Goal: Information Seeking & Learning: Learn about a topic

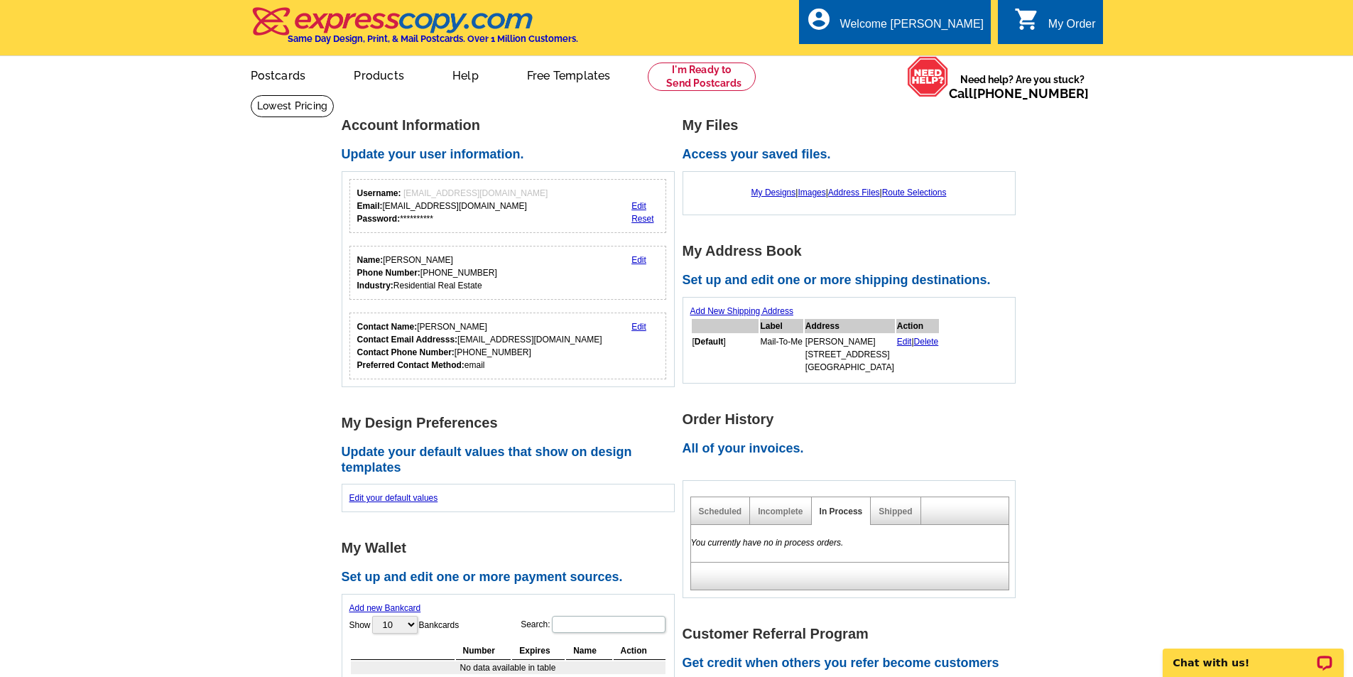
drag, startPoint x: 614, startPoint y: 504, endPoint x: 349, endPoint y: 200, distance: 403.2
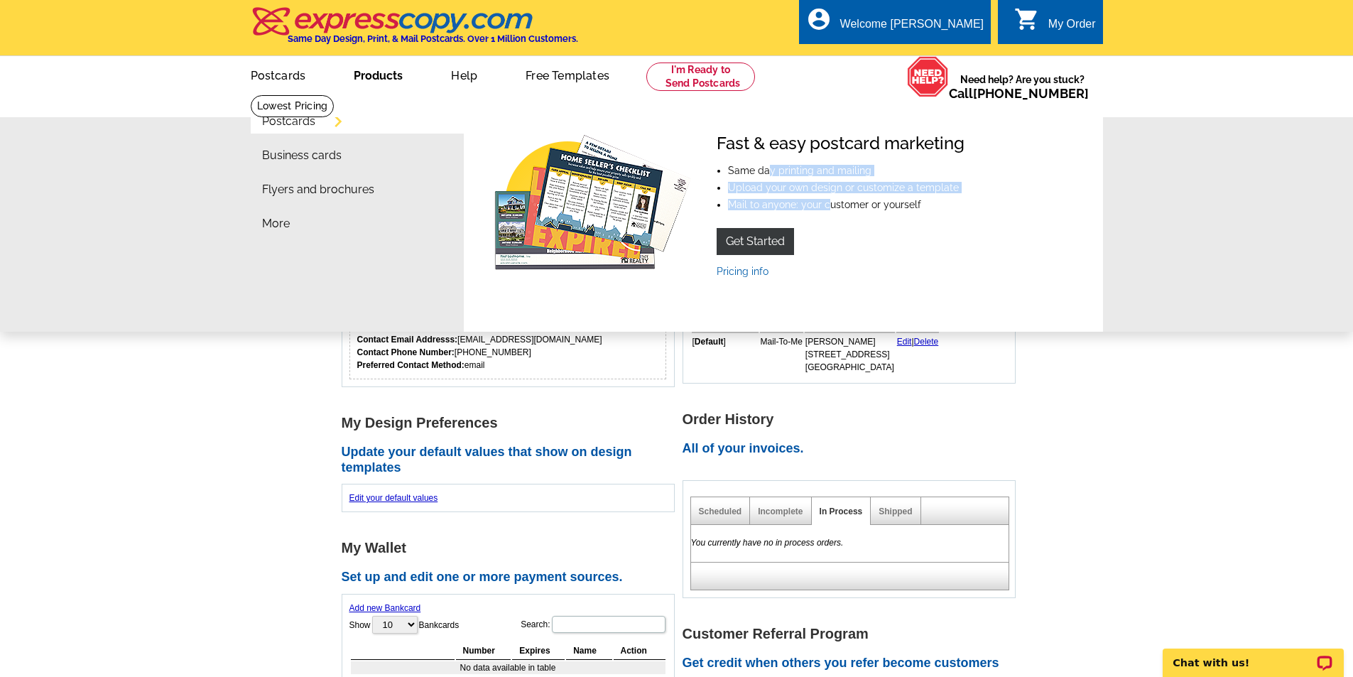
drag, startPoint x: 825, startPoint y: 207, endPoint x: 768, endPoint y: 156, distance: 76.4
click at [768, 156] on div "Fast & easy postcard marketing Same day printing and mailing Upload your own de…" at bounding box center [841, 205] width 248 height 143
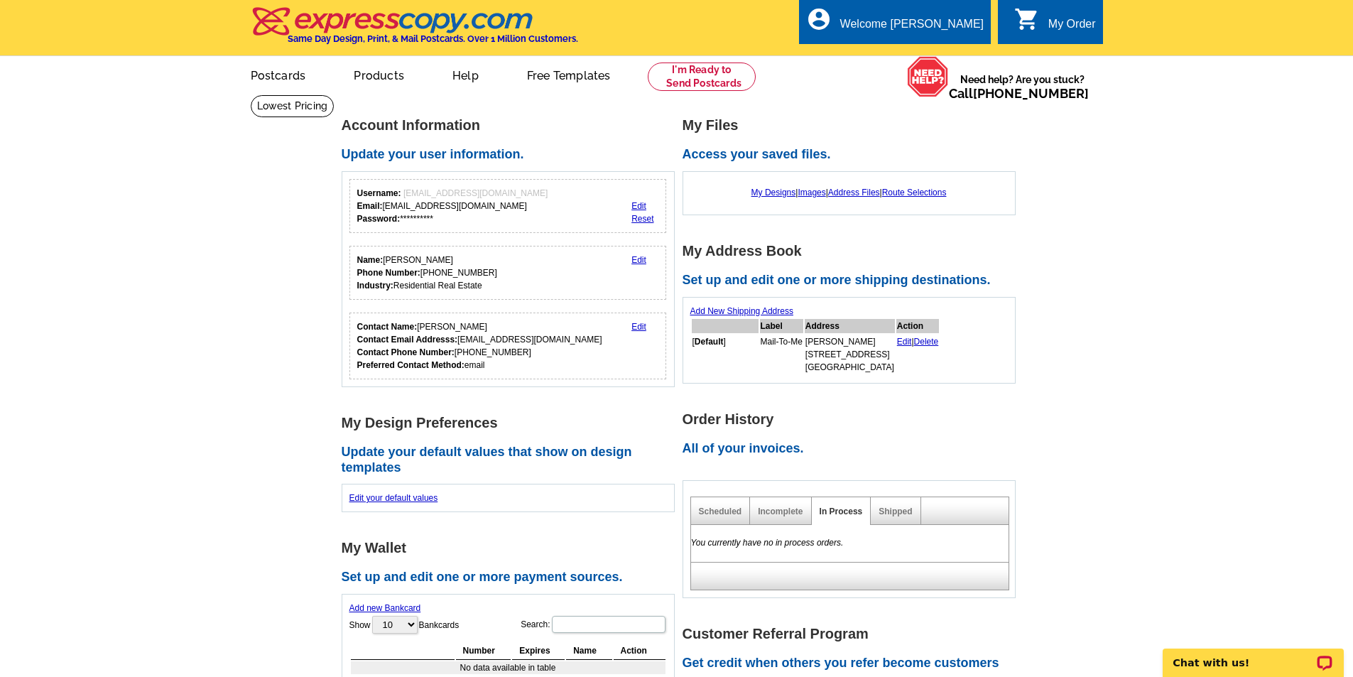
click at [768, 156] on h2 "Access your saved files." at bounding box center [853, 155] width 341 height 16
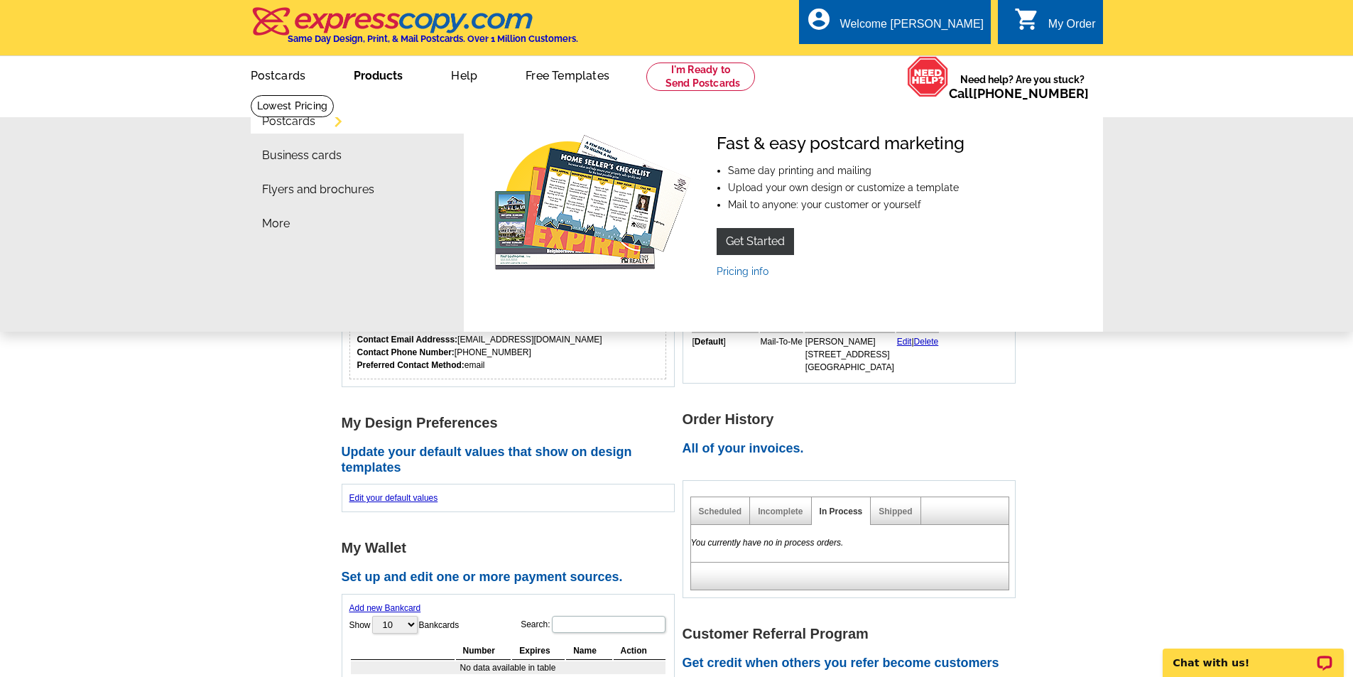
click at [388, 86] on link "Products" at bounding box center [378, 74] width 94 height 33
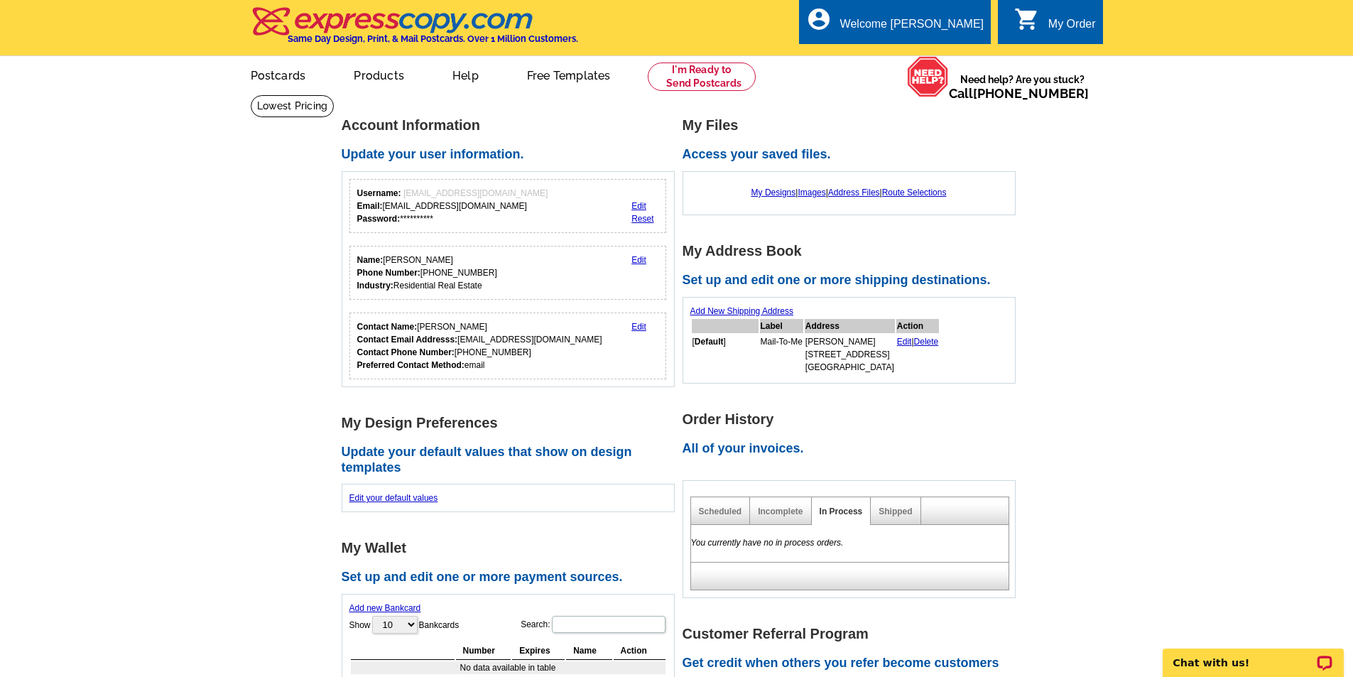
click at [391, 81] on link "Products" at bounding box center [379, 74] width 96 height 33
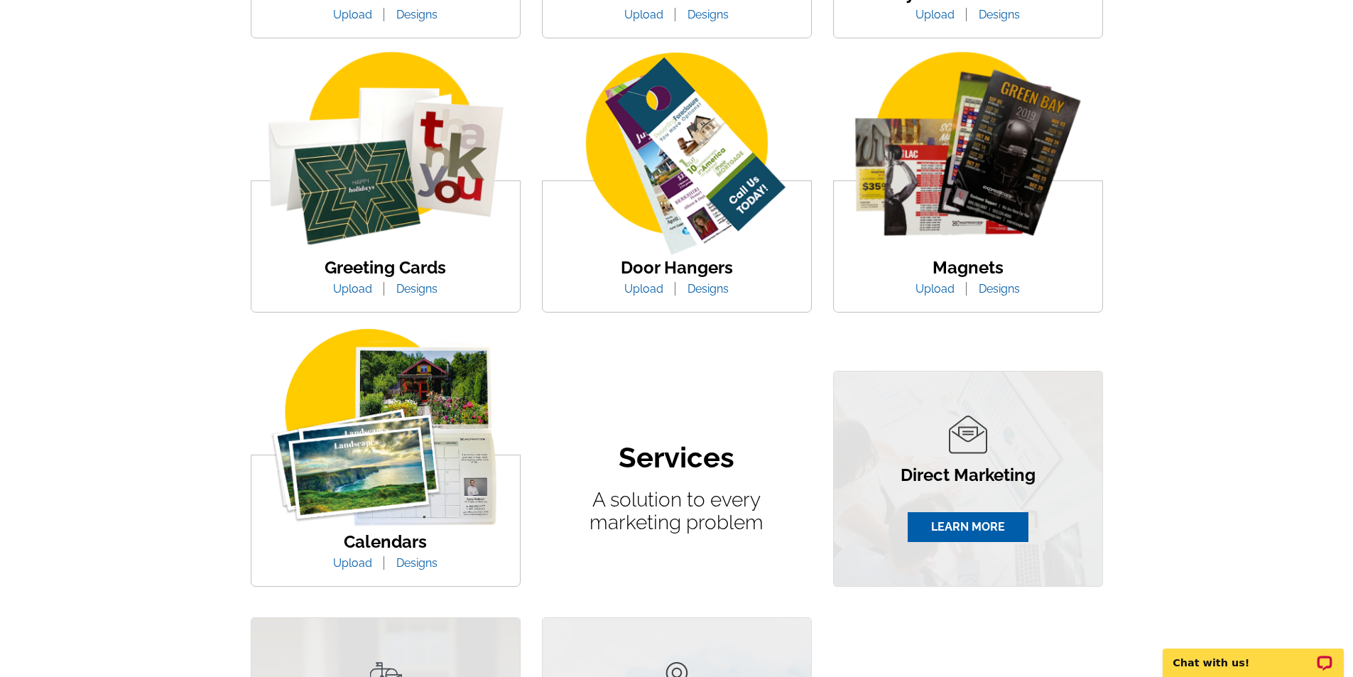
scroll to position [781, 0]
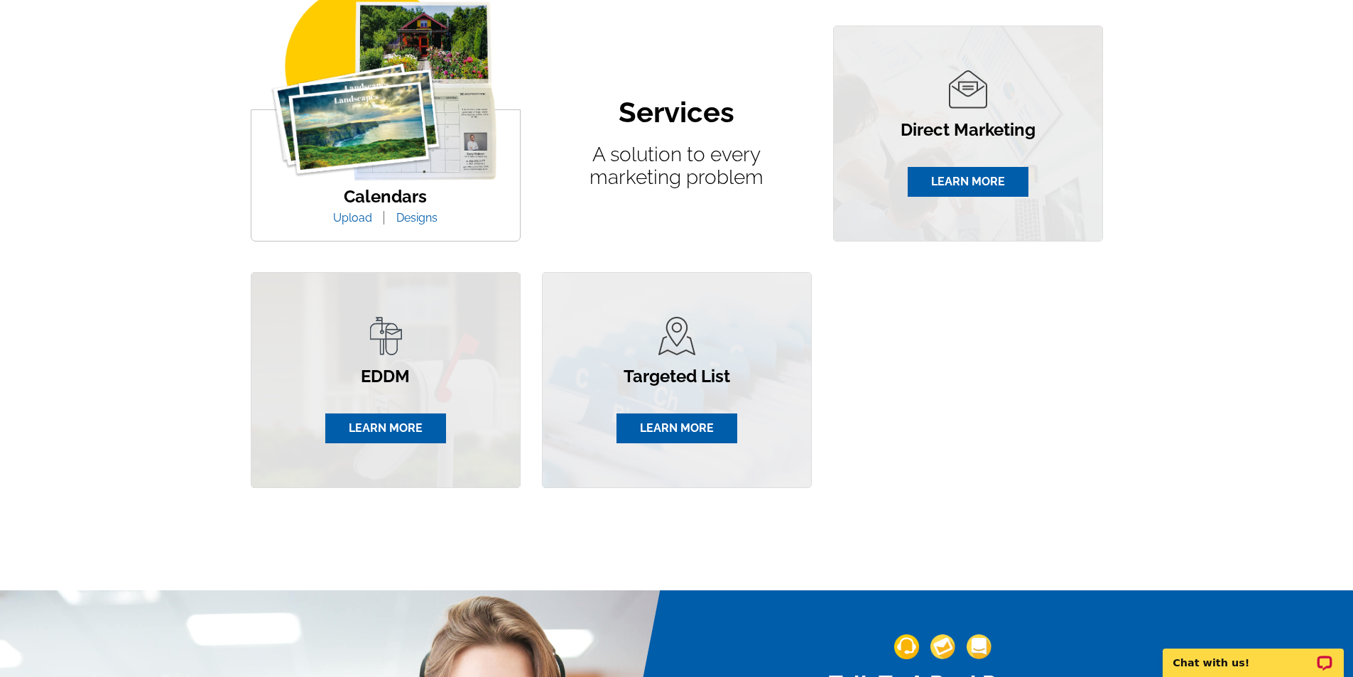
drag, startPoint x: 462, startPoint y: 556, endPoint x: 417, endPoint y: 624, distance: 81.0
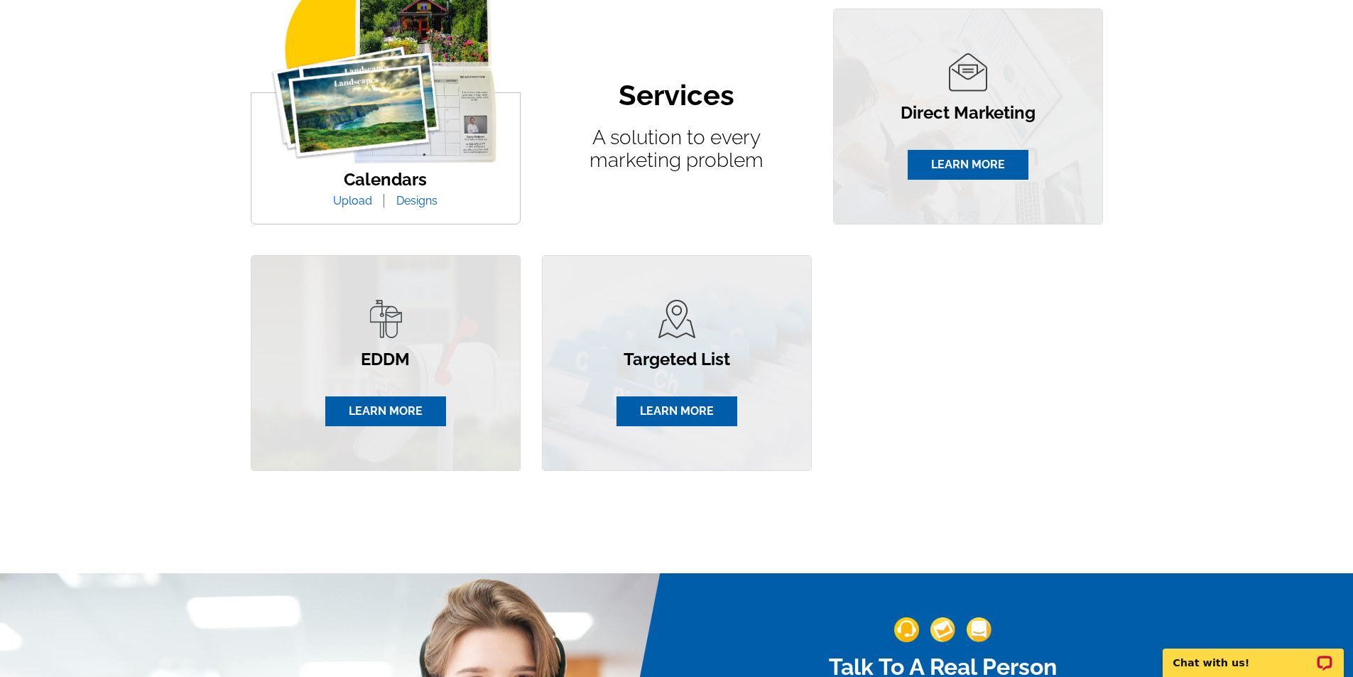
scroll to position [788, 0]
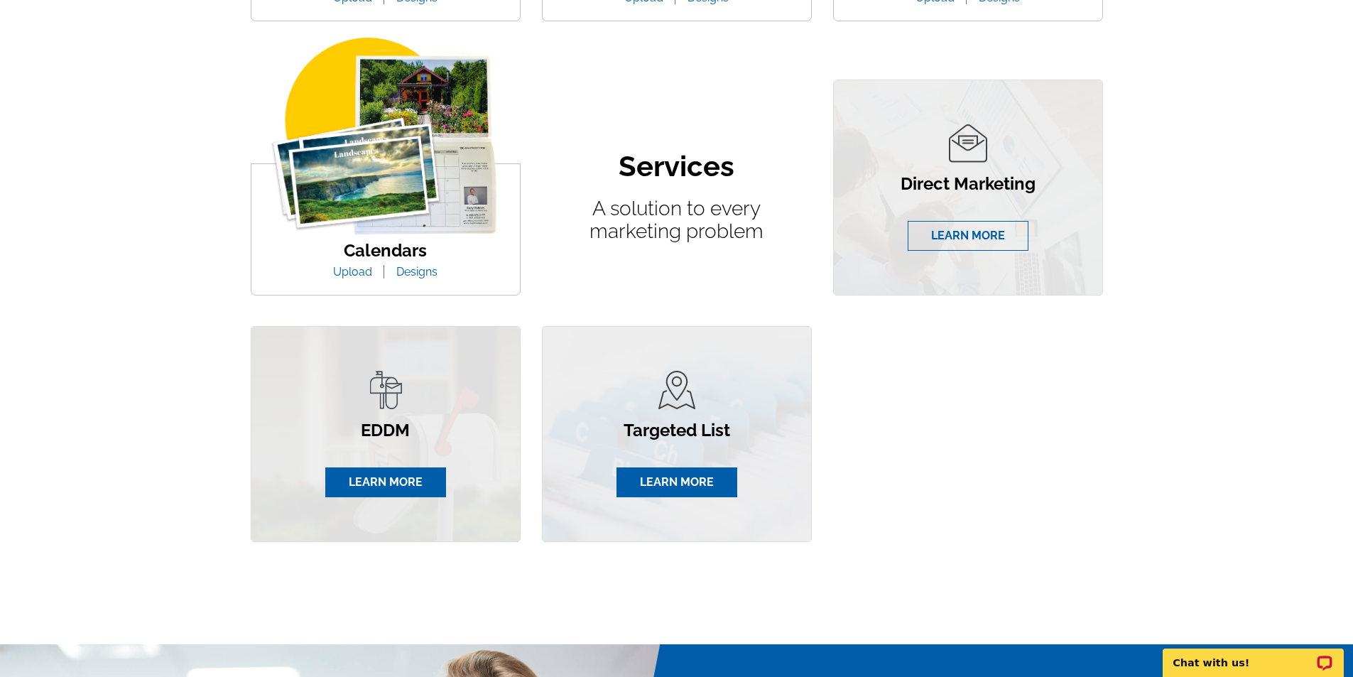
click at [940, 239] on link "LEARN MORE" at bounding box center [968, 236] width 121 height 30
